Goal: Information Seeking & Learning: Learn about a topic

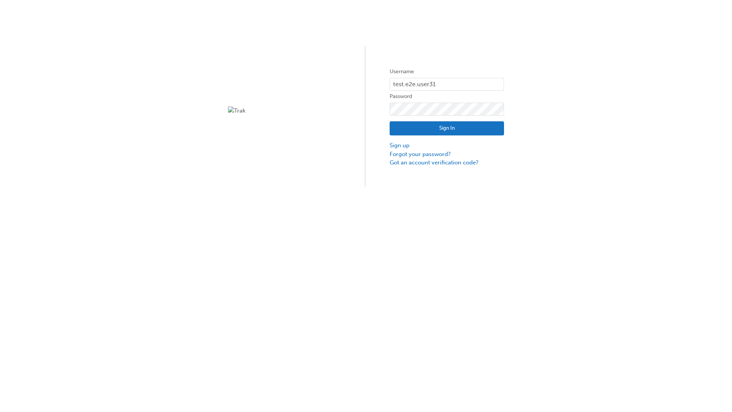
type input "test.e2e.user31"
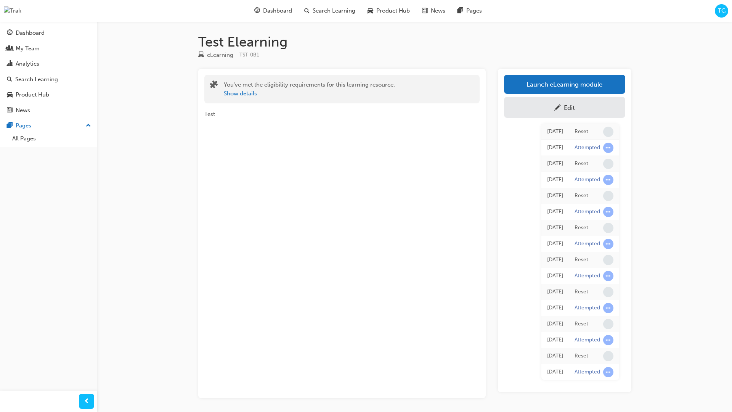
scroll to position [30, 0]
